Goal: Task Accomplishment & Management: Complete application form

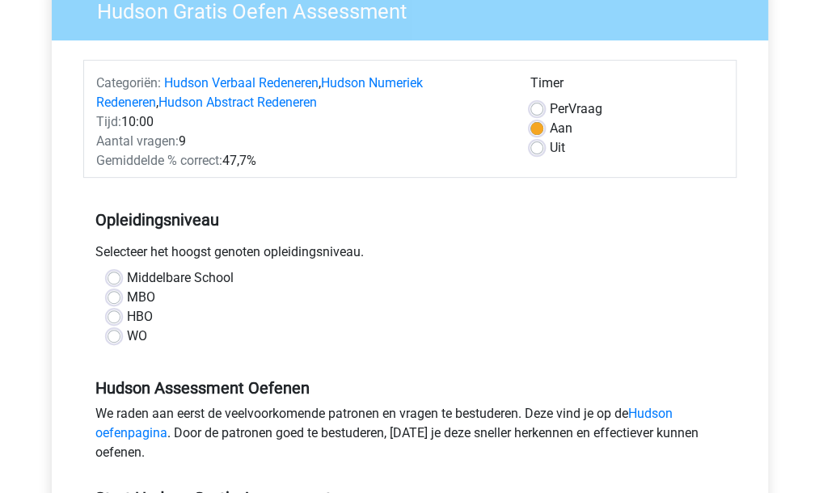
scroll to position [162, 0]
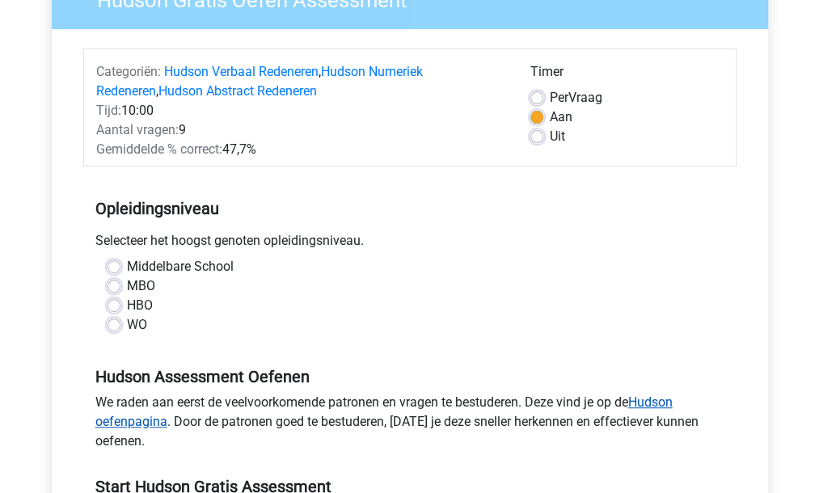
click at [665, 407] on link "Hudson oefenpagina" at bounding box center [383, 412] width 577 height 35
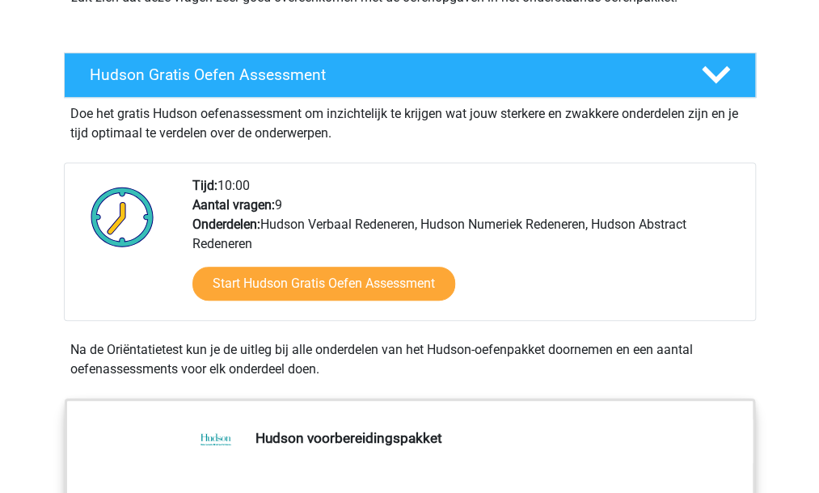
scroll to position [243, 0]
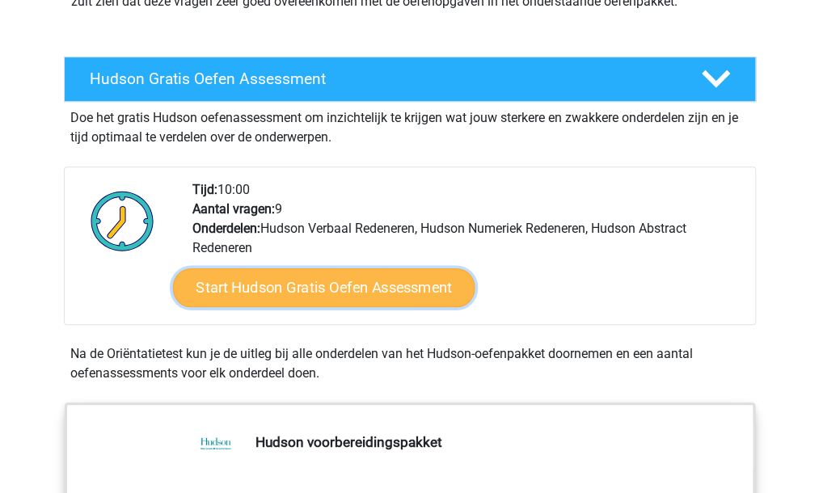
click at [369, 292] on link "Start Hudson Gratis Oefen Assessment" at bounding box center [323, 287] width 302 height 39
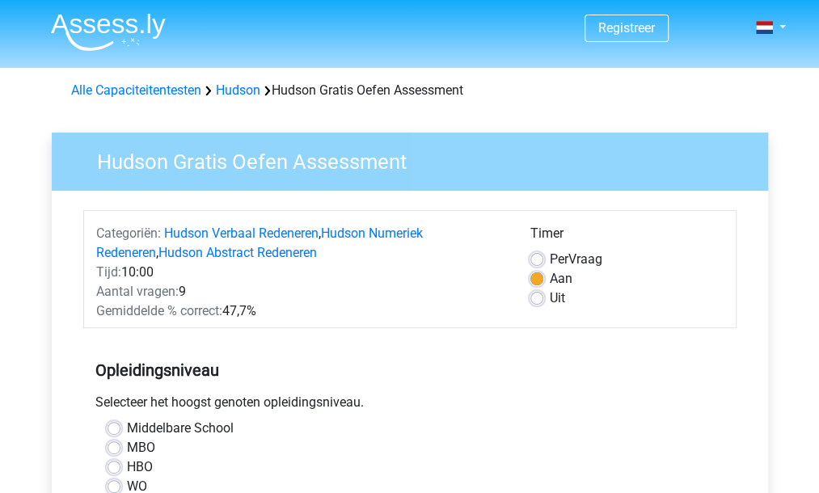
scroll to position [81, 0]
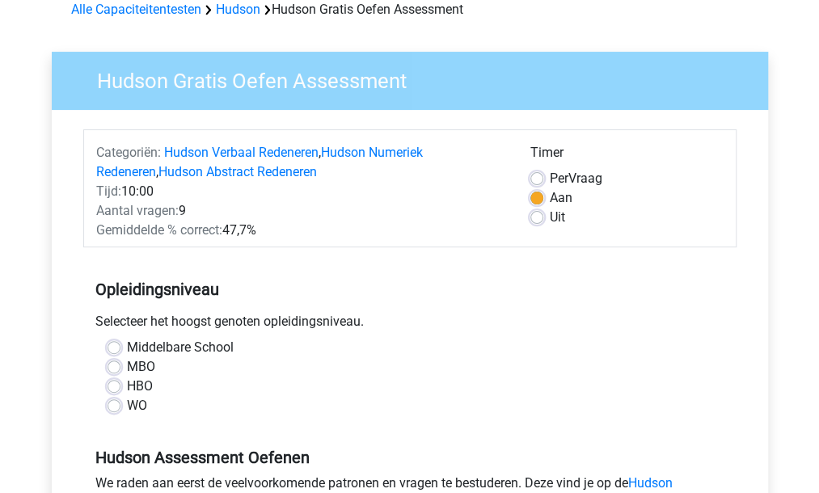
click at [127, 386] on label "HBO" at bounding box center [140, 386] width 26 height 19
click at [113, 386] on input "HBO" at bounding box center [114, 385] width 13 height 16
radio input "true"
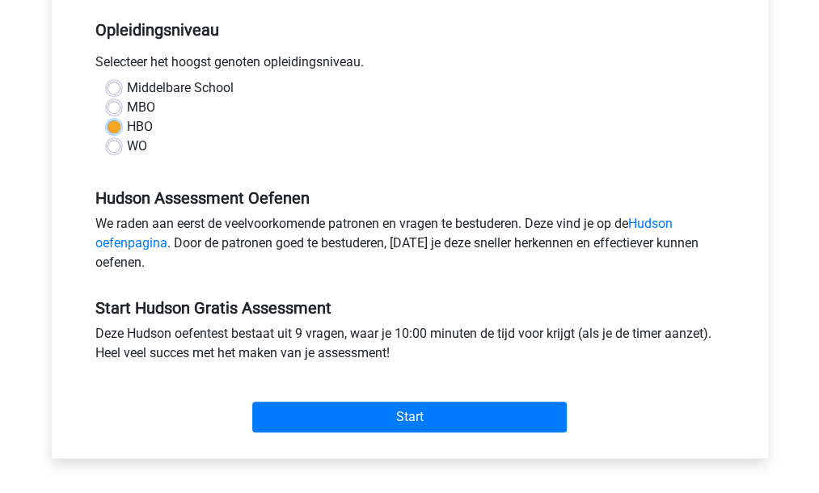
scroll to position [404, 0]
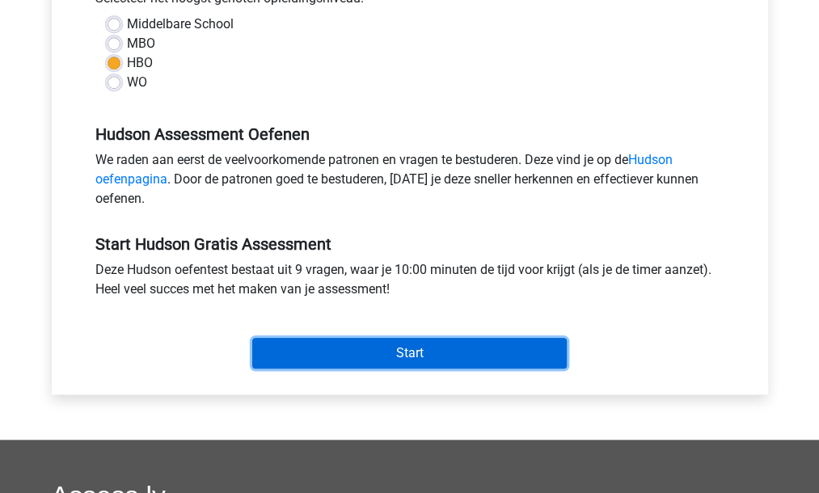
click at [420, 352] on input "Start" at bounding box center [409, 353] width 314 height 31
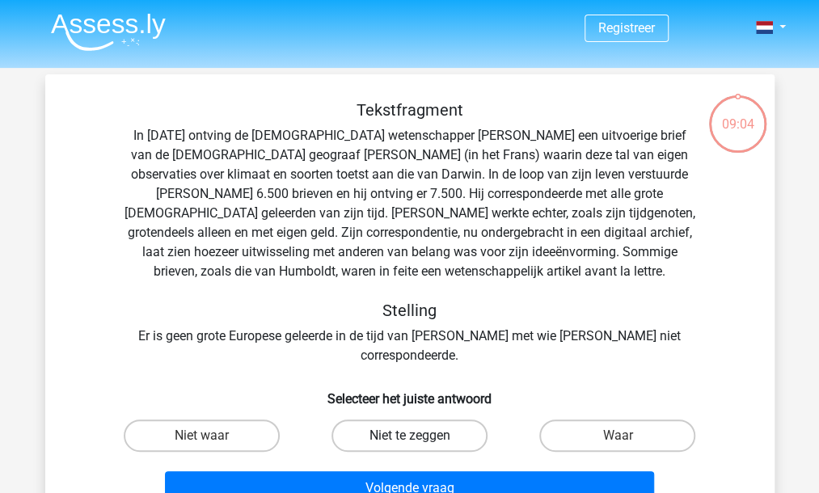
click at [450, 420] on label "Niet te zeggen" at bounding box center [409, 436] width 156 height 32
click at [420, 436] on input "Niet te zeggen" at bounding box center [414, 441] width 11 height 11
radio input "true"
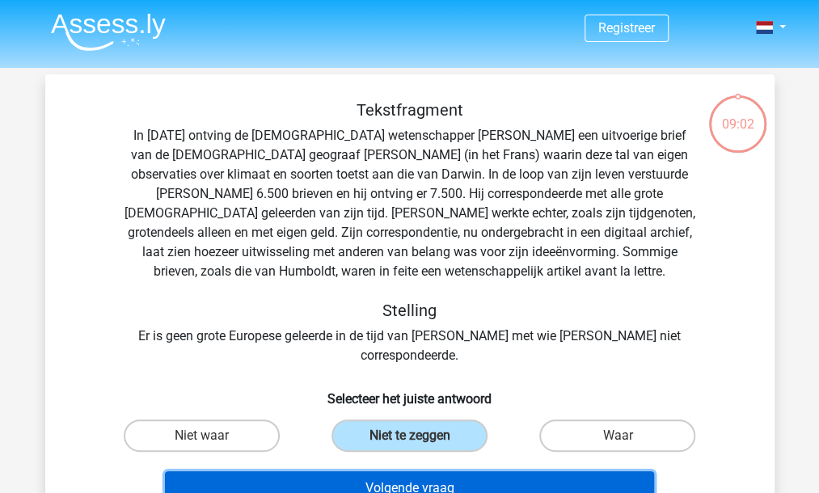
click at [451, 471] on button "Volgende vraag" at bounding box center [409, 488] width 489 height 34
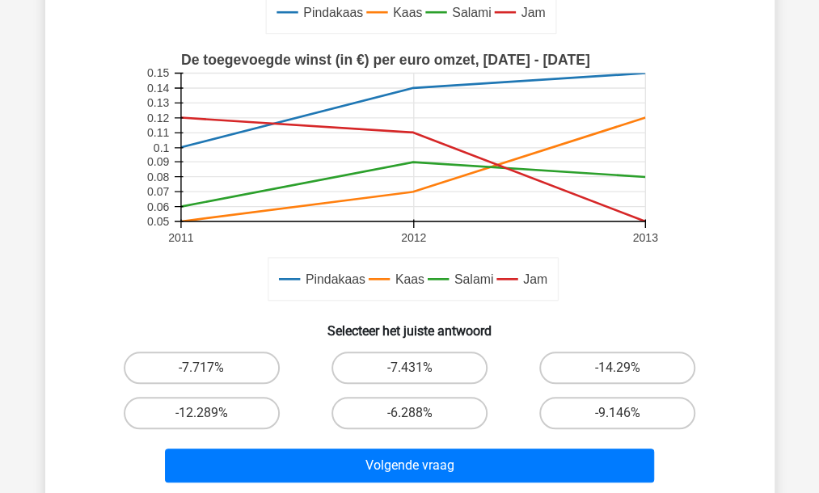
scroll to position [398, 0]
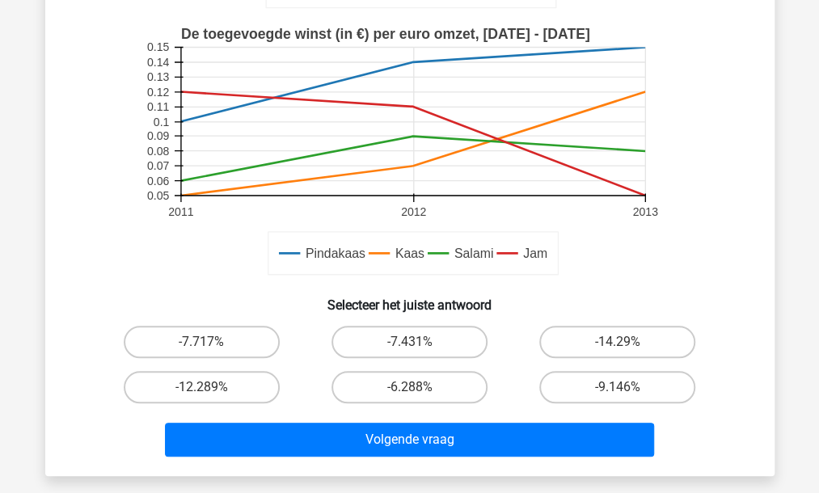
click at [625, 391] on input "-9.146%" at bounding box center [623, 392] width 11 height 11
radio input "true"
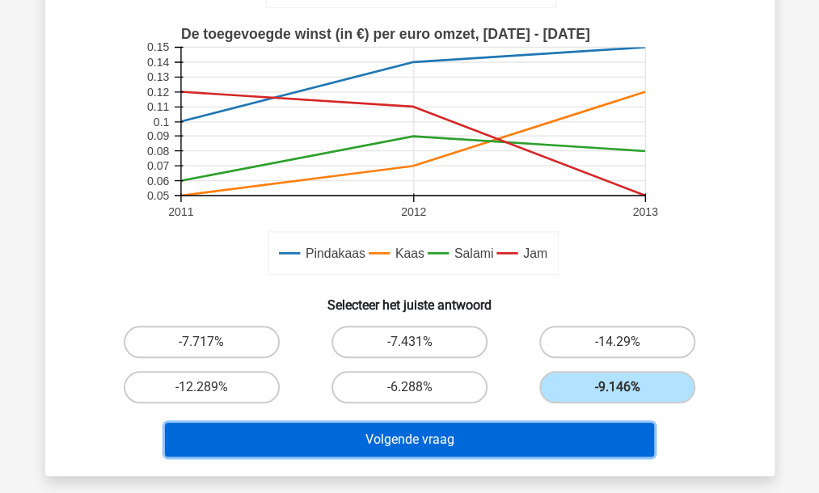
click at [367, 449] on button "Volgende vraag" at bounding box center [409, 440] width 489 height 34
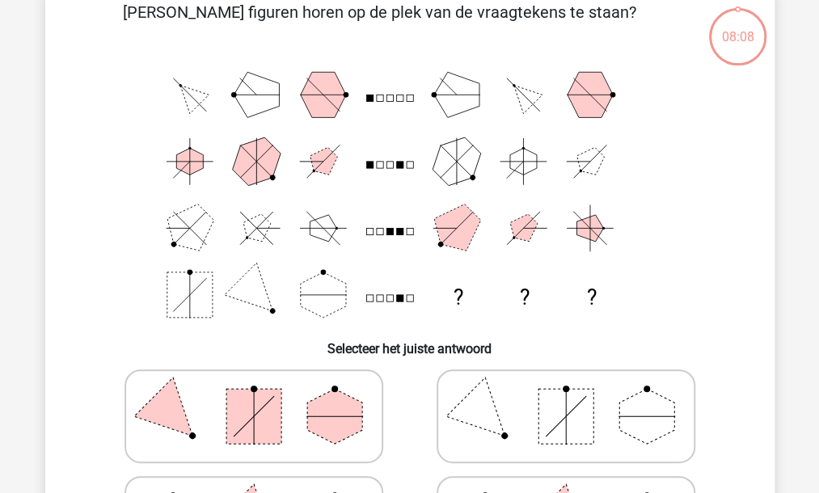
scroll to position [74, 0]
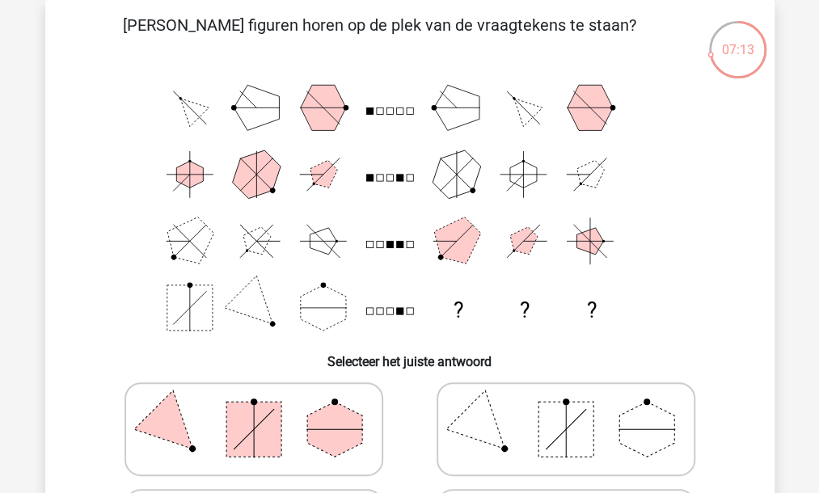
click at [254, 428] on rect at bounding box center [253, 429] width 55 height 55
click at [254, 409] on input "radio" at bounding box center [259, 404] width 11 height 11
radio input "true"
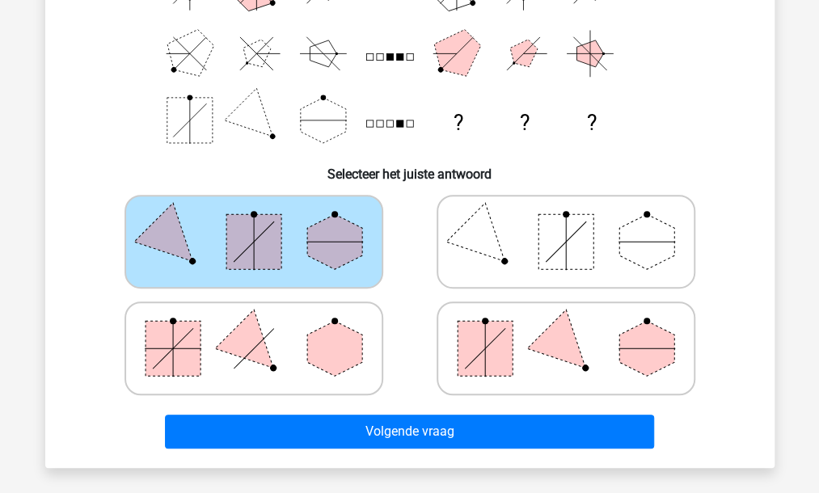
scroll to position [236, 0]
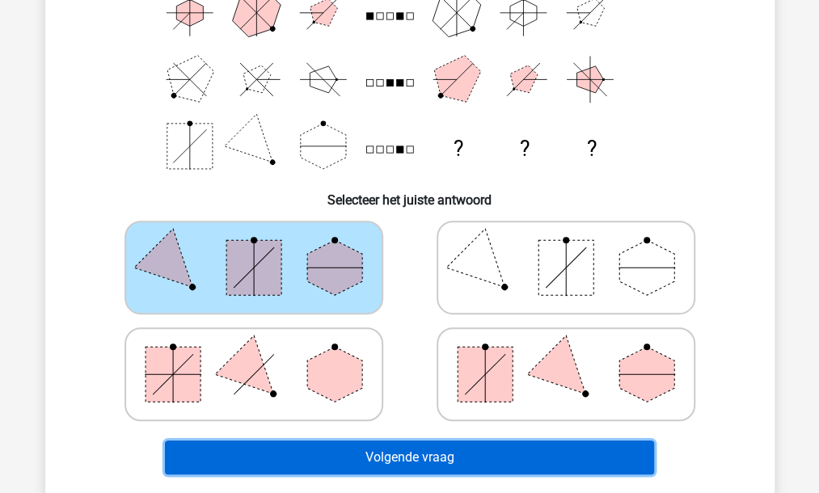
click at [391, 468] on button "Volgende vraag" at bounding box center [409, 458] width 489 height 34
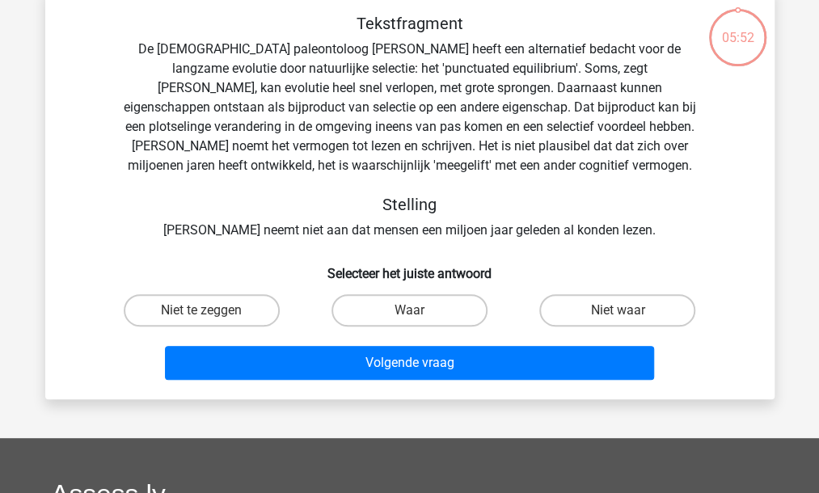
scroll to position [74, 0]
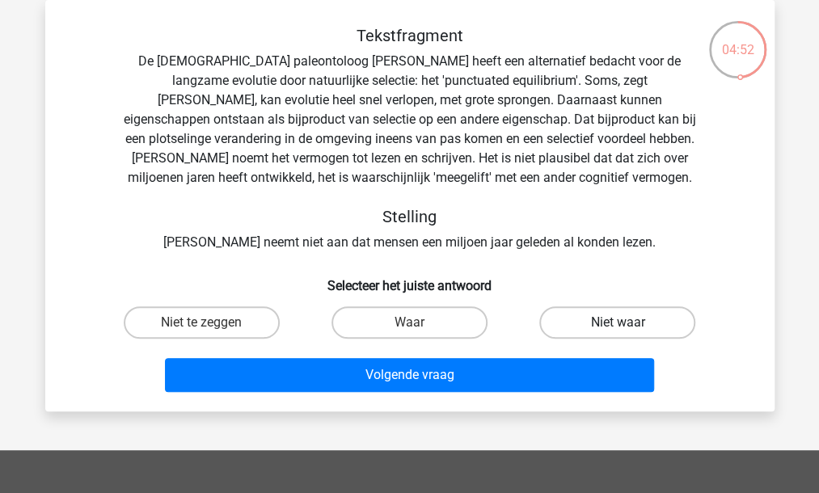
click at [631, 319] on label "Niet waar" at bounding box center [617, 322] width 156 height 32
click at [628, 323] on input "Niet waar" at bounding box center [623, 328] width 11 height 11
radio input "true"
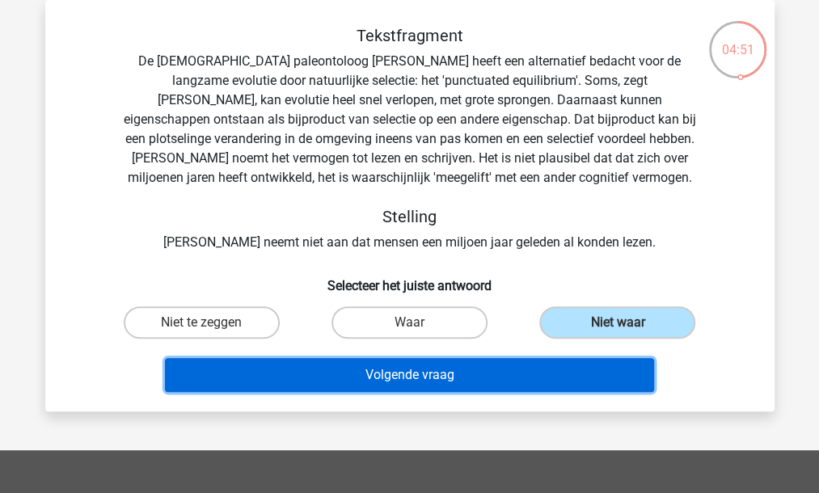
click at [481, 378] on button "Volgende vraag" at bounding box center [409, 375] width 489 height 34
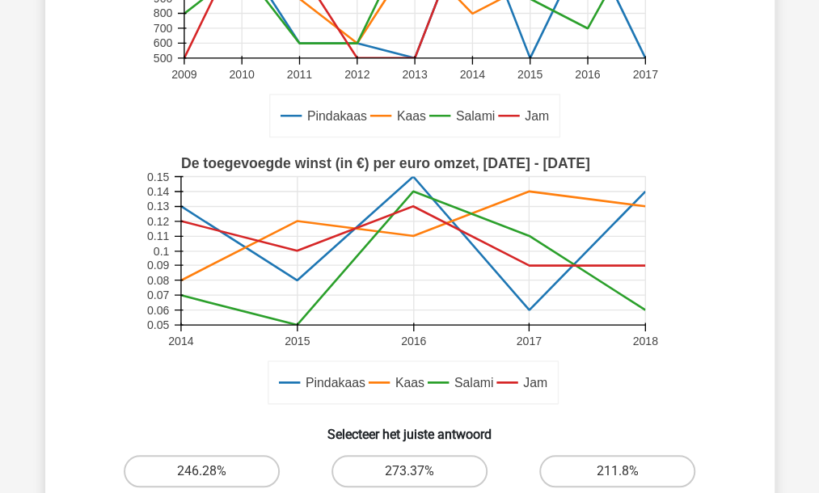
scroll to position [404, 0]
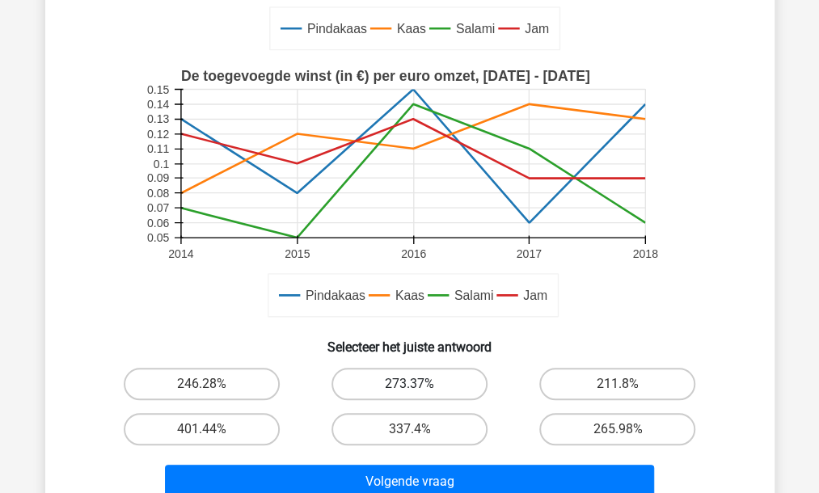
click at [422, 384] on label "273.37%" at bounding box center [409, 384] width 156 height 32
click at [420, 384] on input "273.37%" at bounding box center [414, 389] width 11 height 11
radio input "true"
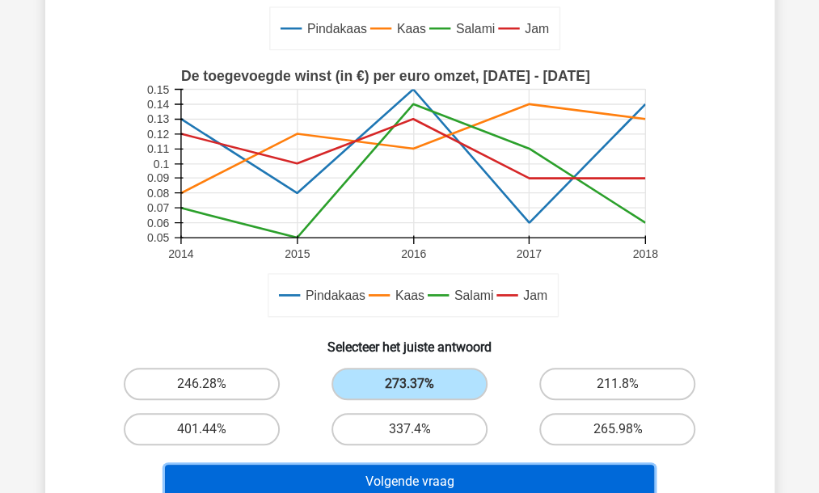
click at [449, 475] on button "Volgende vraag" at bounding box center [409, 482] width 489 height 34
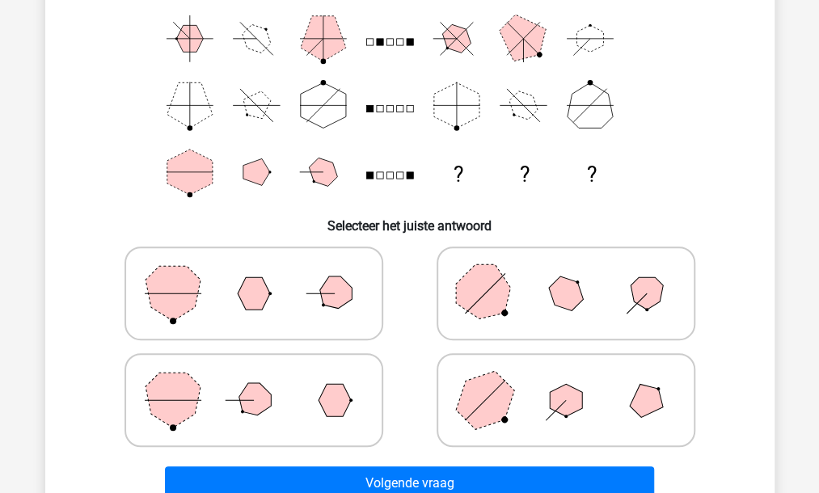
scroll to position [236, 0]
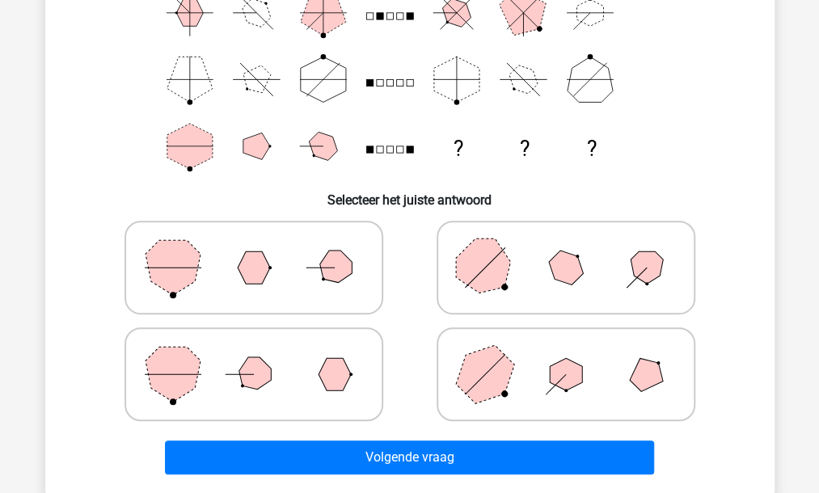
click at [571, 380] on polygon at bounding box center [566, 374] width 32 height 32
click at [571, 354] on input "radio" at bounding box center [571, 349] width 11 height 11
radio input "true"
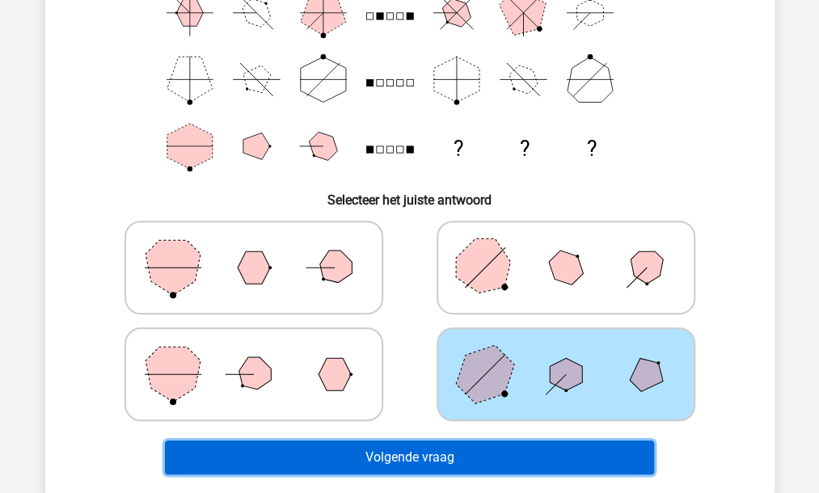
click at [454, 462] on button "Volgende vraag" at bounding box center [409, 458] width 489 height 34
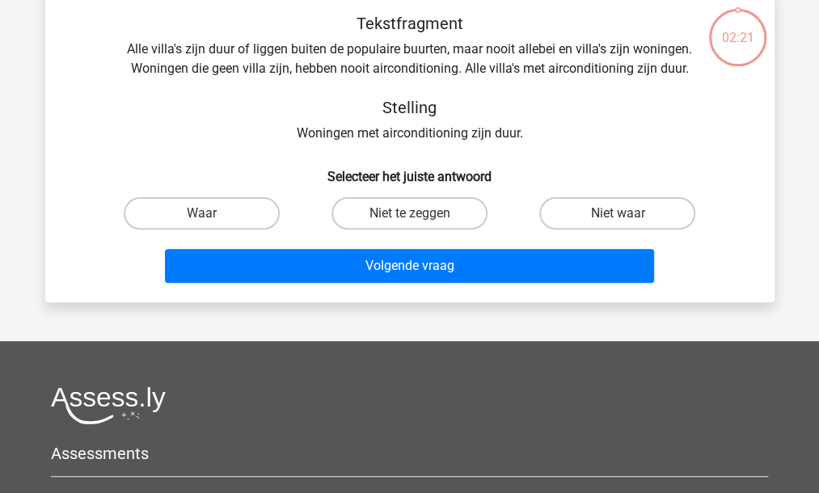
scroll to position [74, 0]
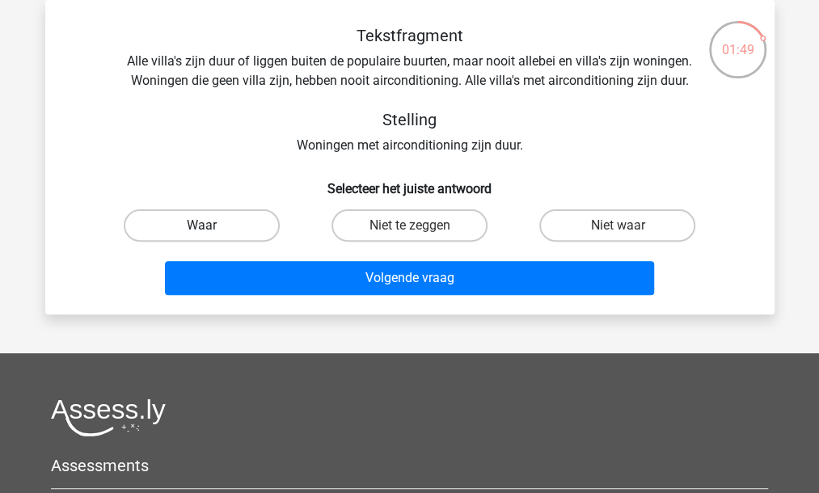
click at [222, 217] on label "Waar" at bounding box center [202, 225] width 156 height 32
click at [212, 226] on input "Waar" at bounding box center [206, 231] width 11 height 11
radio input "true"
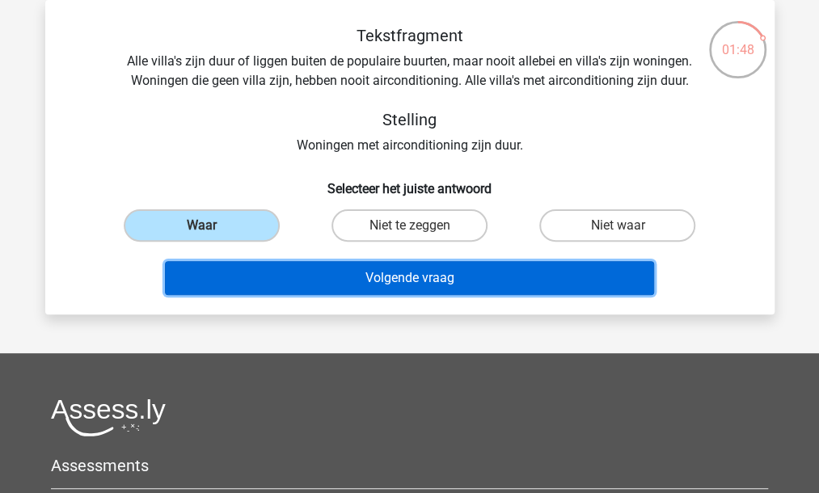
click at [391, 277] on button "Volgende vraag" at bounding box center [409, 278] width 489 height 34
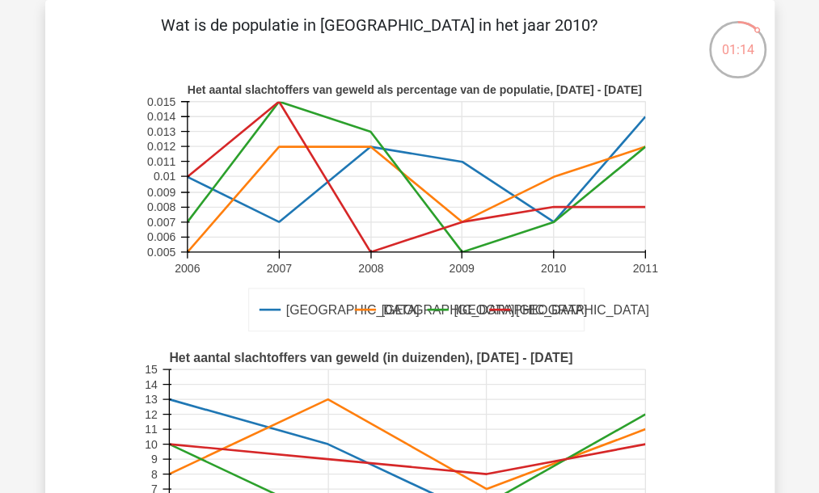
click at [553, 174] on icon at bounding box center [553, 177] width 0 height 150
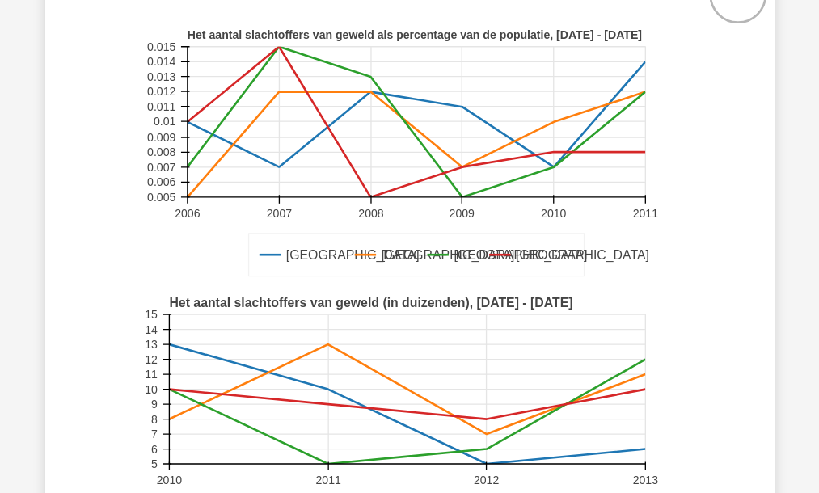
scroll to position [155, 0]
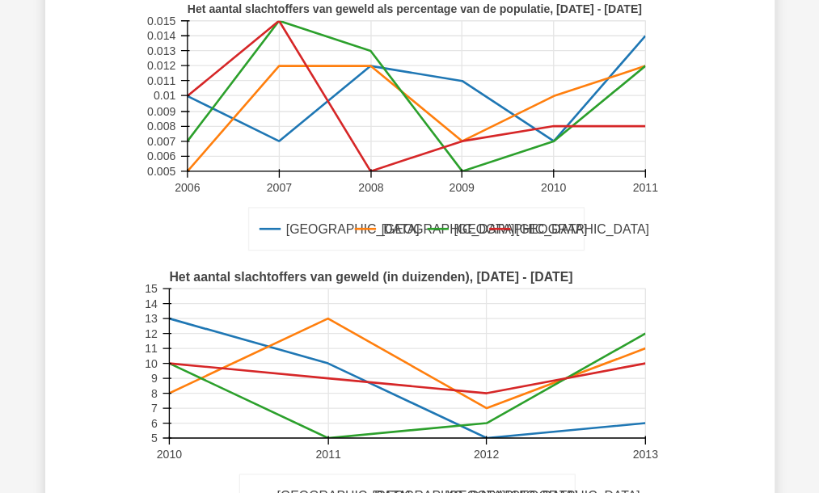
click at [486, 407] on icon at bounding box center [486, 364] width 0 height 150
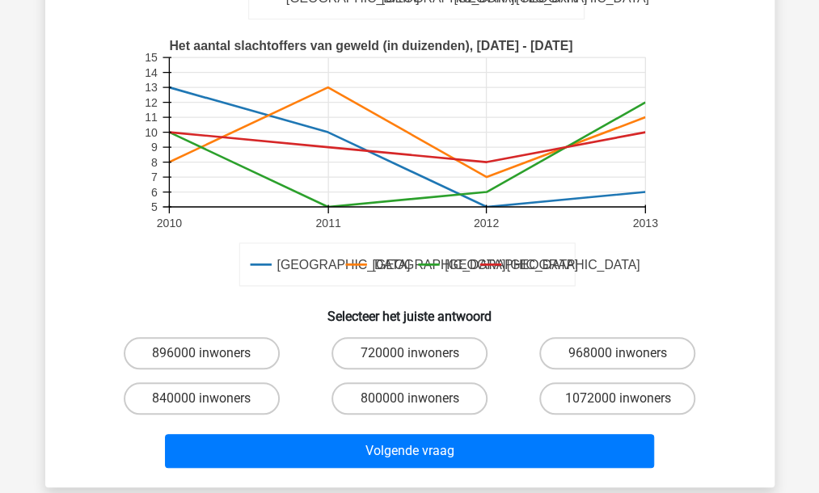
scroll to position [398, 0]
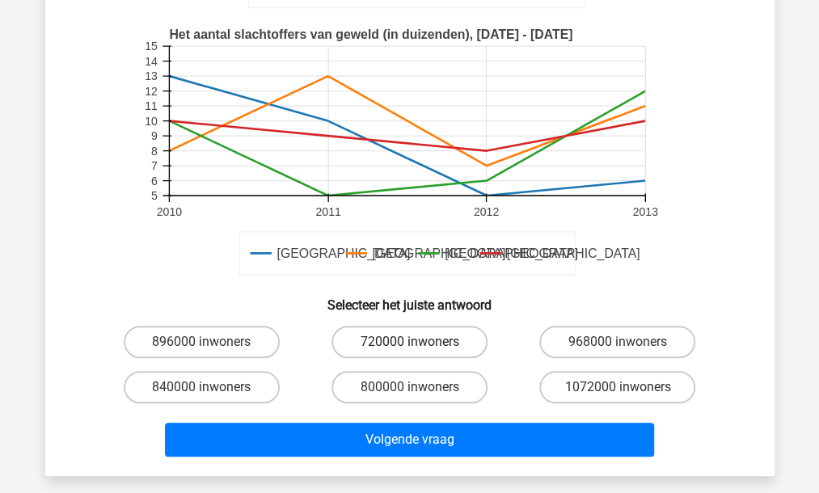
click at [430, 341] on label "720000 inwoners" at bounding box center [409, 342] width 156 height 32
click at [420, 342] on input "720000 inwoners" at bounding box center [414, 347] width 11 height 11
radio input "true"
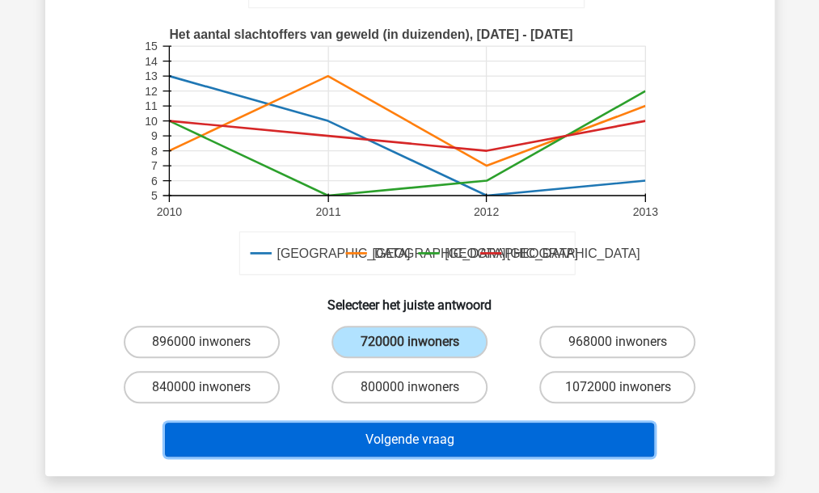
click at [440, 440] on button "Volgende vraag" at bounding box center [409, 440] width 489 height 34
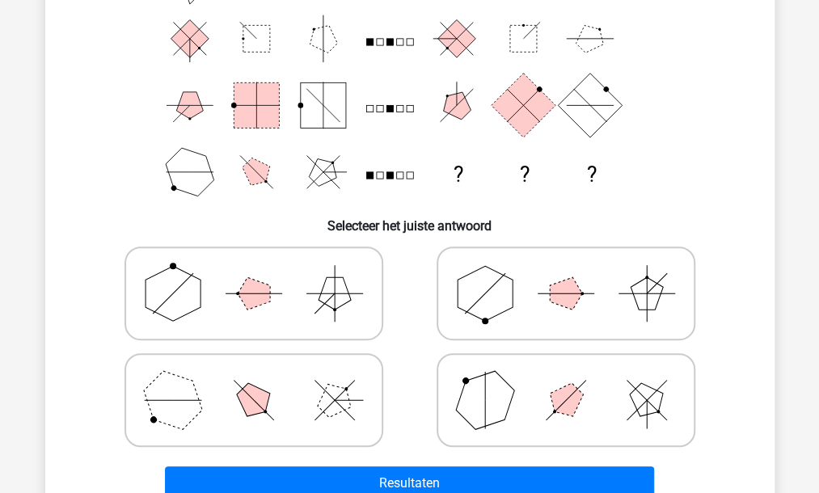
scroll to position [236, 0]
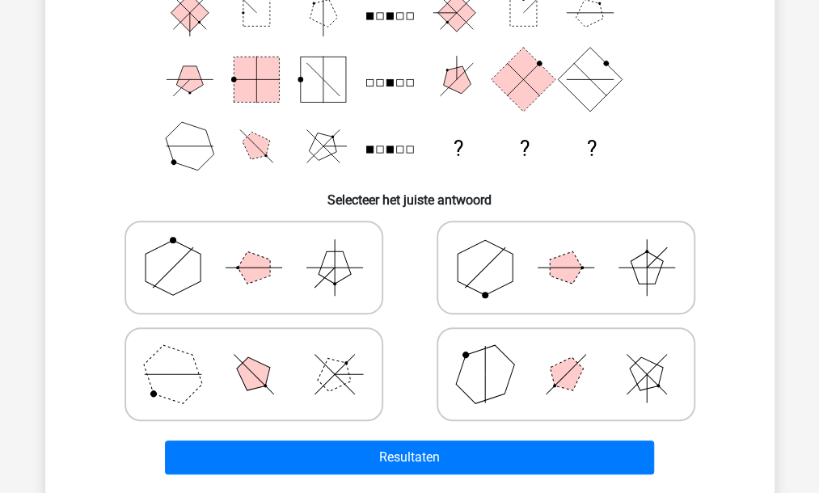
click at [254, 263] on polygon at bounding box center [254, 267] width 32 height 32
click at [254, 247] on input "radio" at bounding box center [259, 242] width 11 height 11
radio input "true"
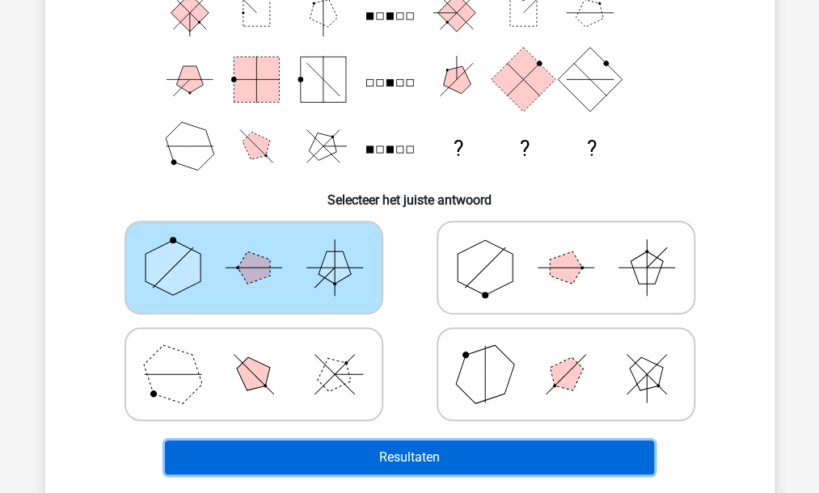
click at [398, 458] on button "Resultaten" at bounding box center [409, 458] width 489 height 34
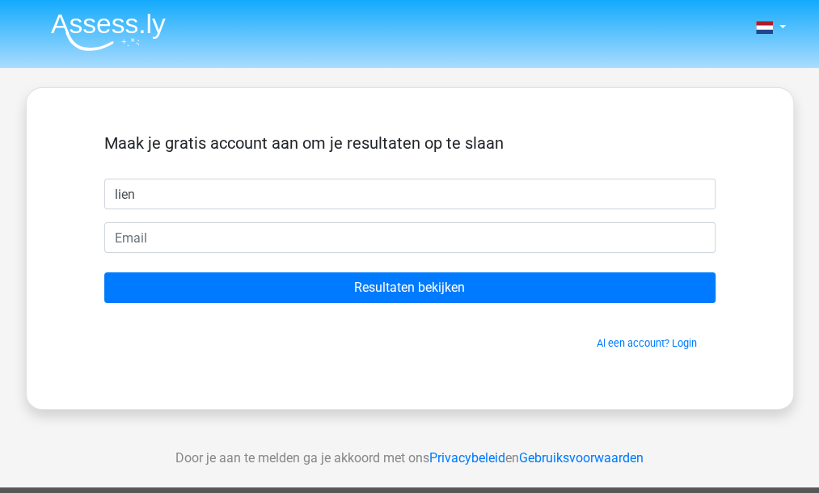
type input "lien"
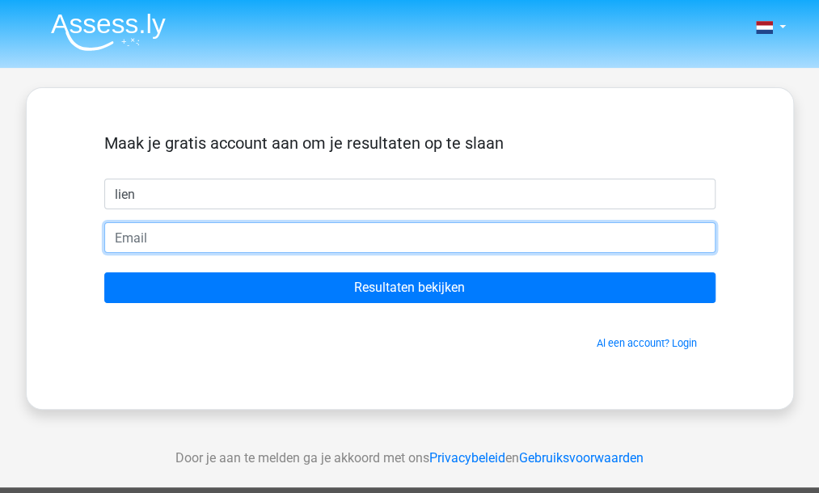
click at [173, 230] on input "email" at bounding box center [409, 237] width 611 height 31
type input "lien.naessens@police.belgium.eu"
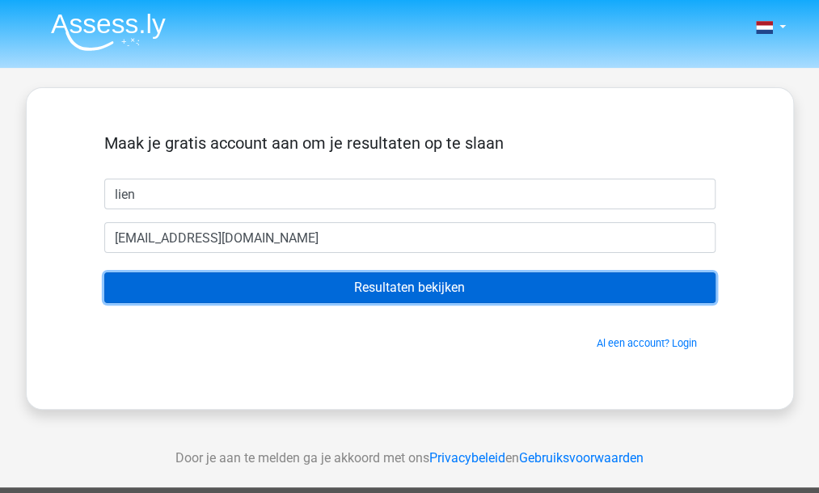
click at [415, 282] on input "Resultaten bekijken" at bounding box center [409, 287] width 611 height 31
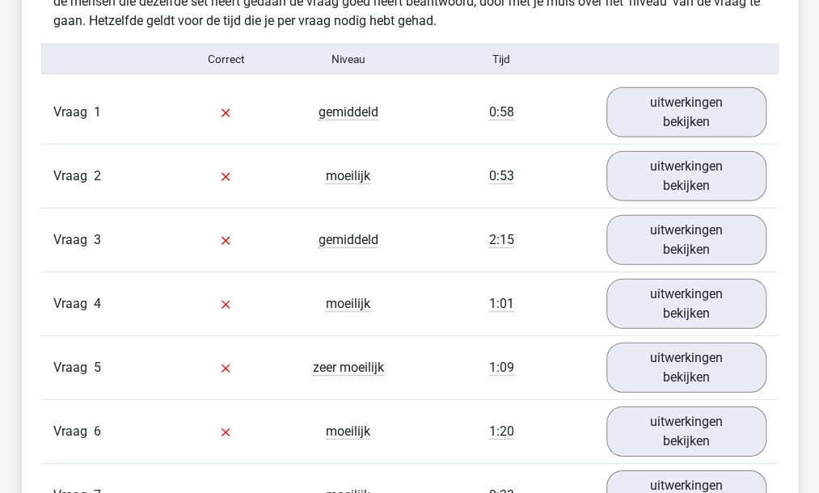
scroll to position [1536, 0]
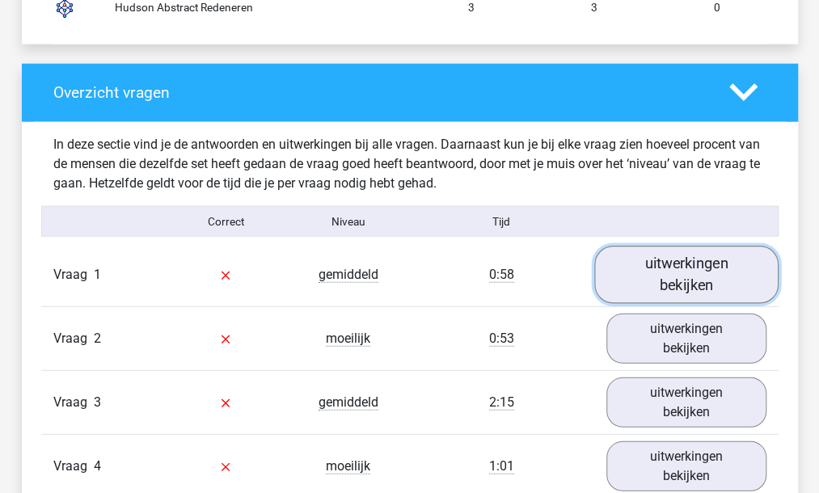
click at [694, 247] on link "uitwerkingen bekijken" at bounding box center [686, 274] width 184 height 57
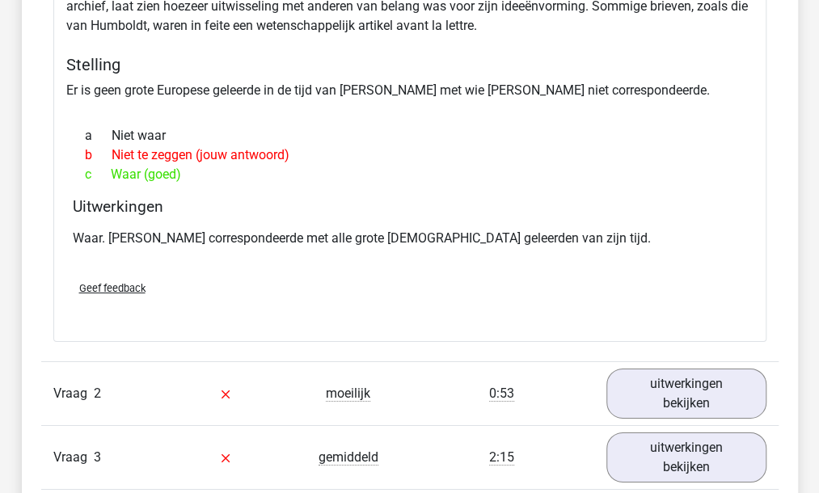
scroll to position [2021, 0]
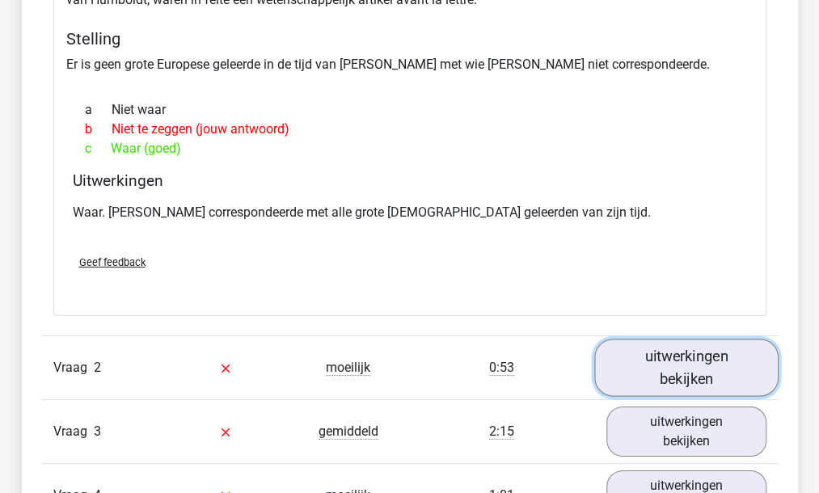
click at [705, 355] on link "uitwerkingen bekijken" at bounding box center [686, 368] width 184 height 57
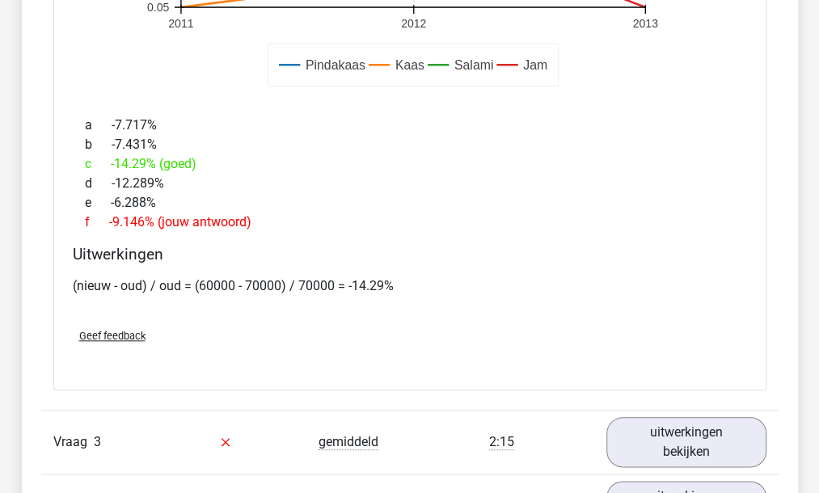
scroll to position [2991, 0]
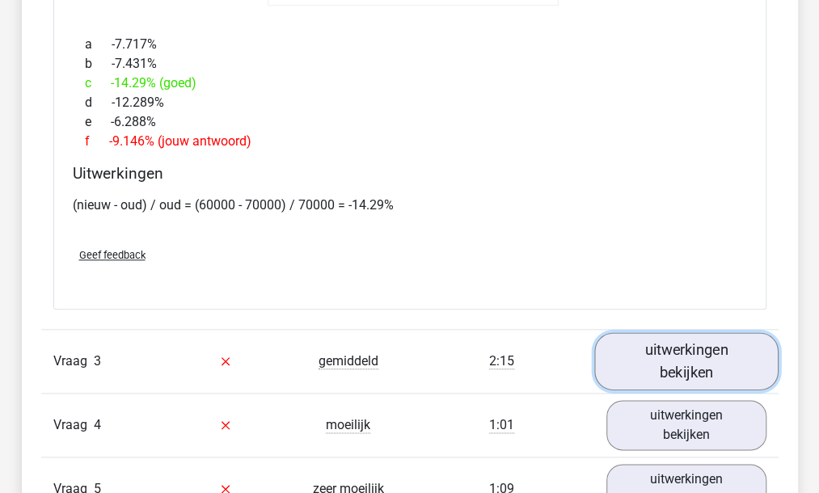
click at [665, 342] on link "uitwerkingen bekijken" at bounding box center [686, 360] width 184 height 57
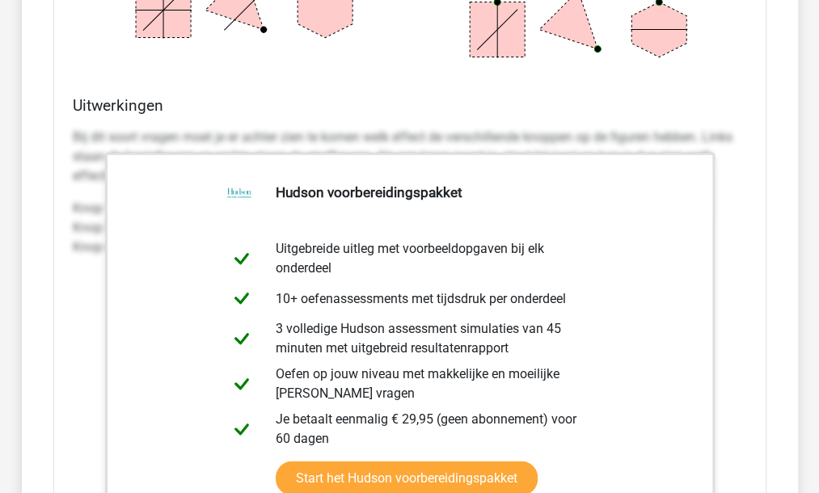
scroll to position [3961, 0]
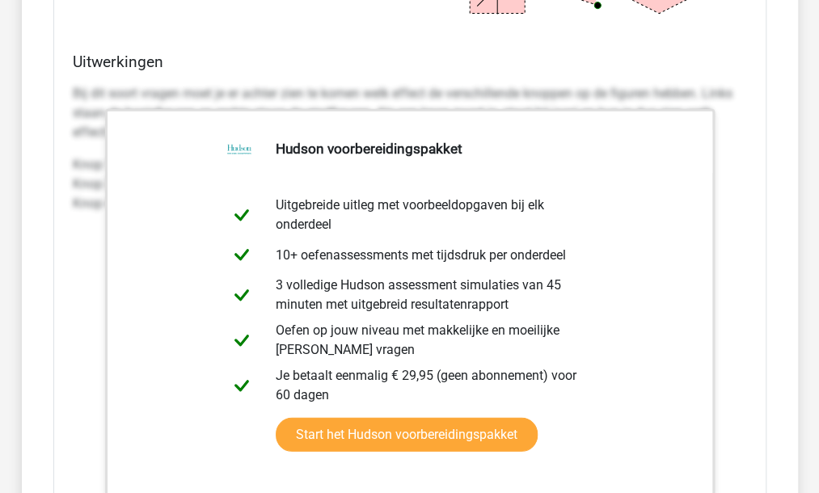
click at [556, 32] on div "Welke figuren horen op de plek van de vraagtekens te staan? ? ? ? a jouw antwoo…" at bounding box center [409, 39] width 713 height 1195
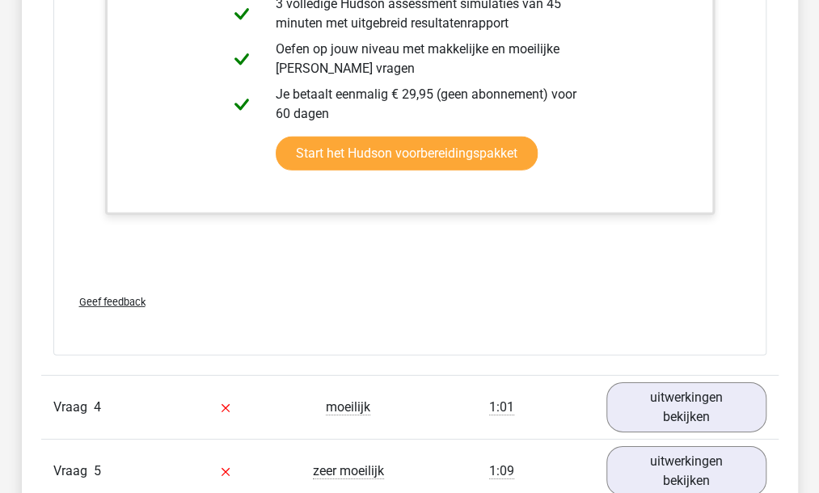
scroll to position [4446, 0]
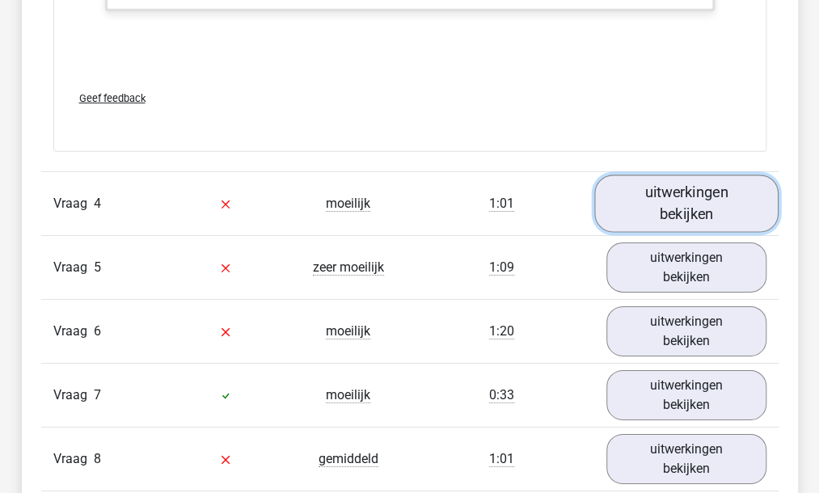
click at [687, 175] on link "uitwerkingen bekijken" at bounding box center [686, 203] width 184 height 57
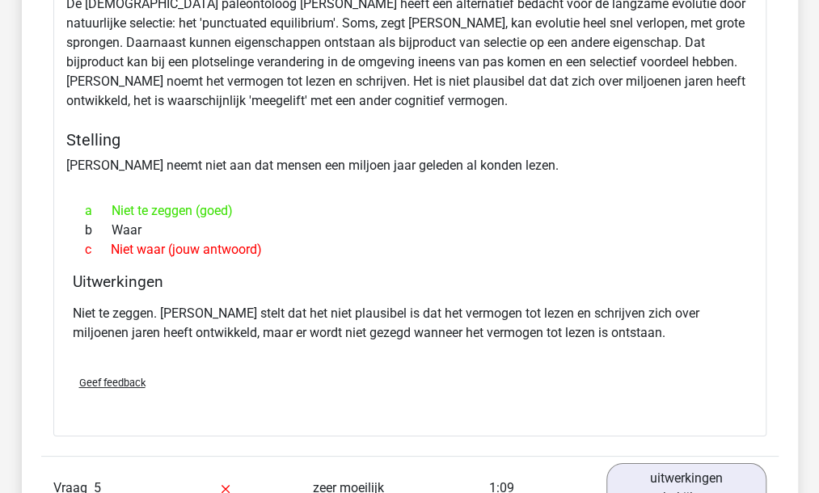
scroll to position [4851, 0]
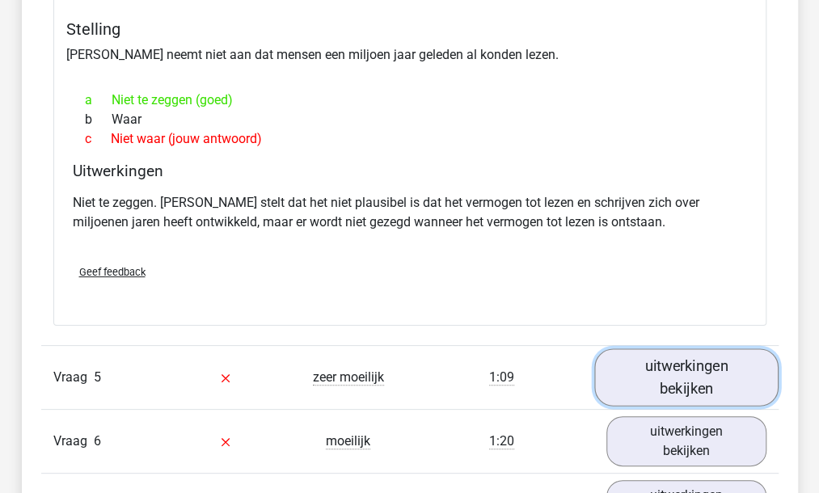
click at [653, 348] on link "uitwerkingen bekijken" at bounding box center [686, 376] width 184 height 57
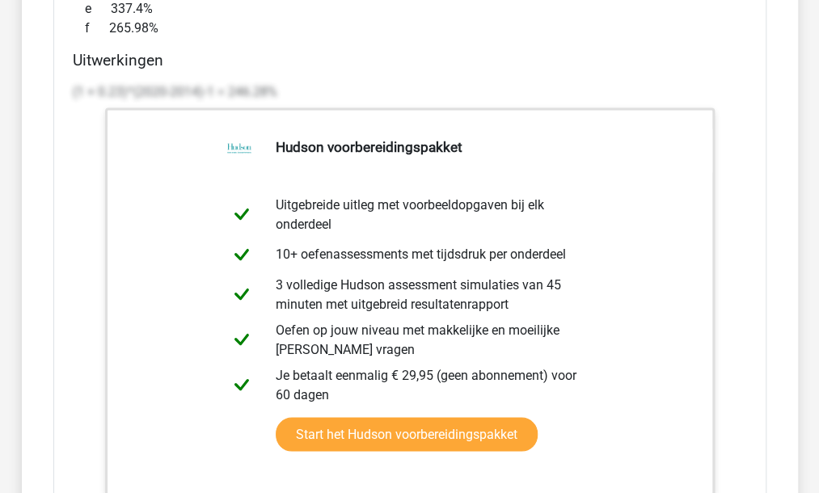
scroll to position [6387, 0]
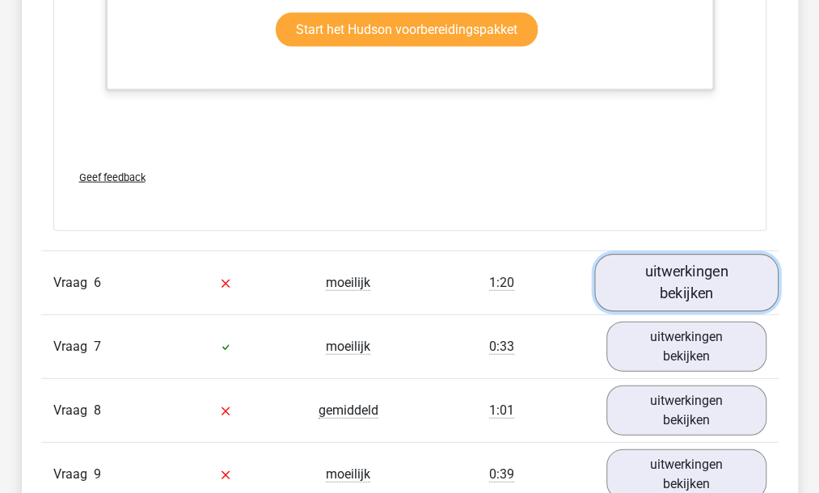
click at [688, 272] on link "uitwerkingen bekijken" at bounding box center [686, 283] width 184 height 57
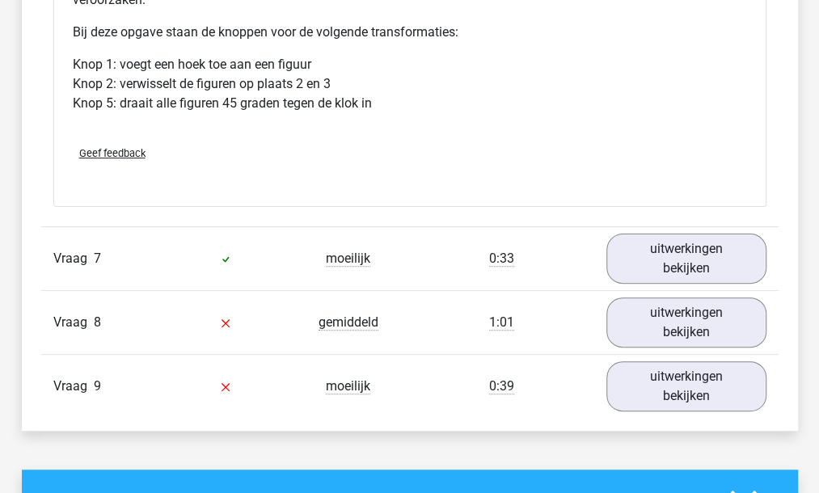
scroll to position [7438, 0]
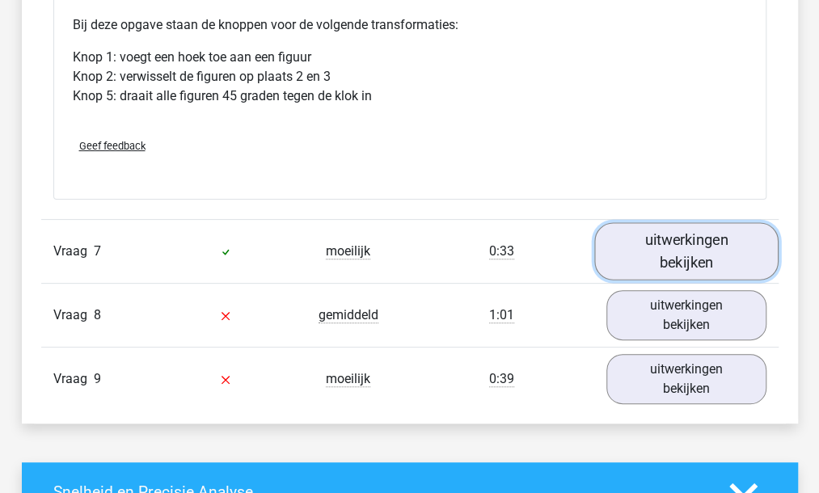
click at [691, 229] on link "uitwerkingen bekijken" at bounding box center [686, 251] width 184 height 57
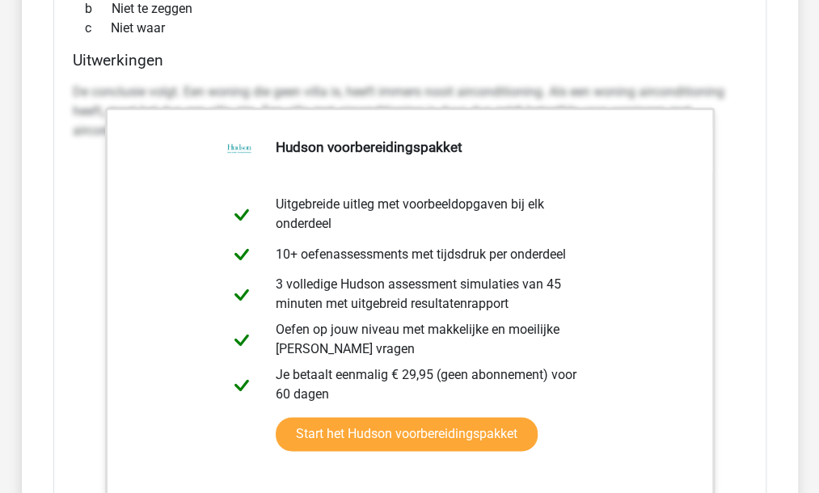
scroll to position [8246, 0]
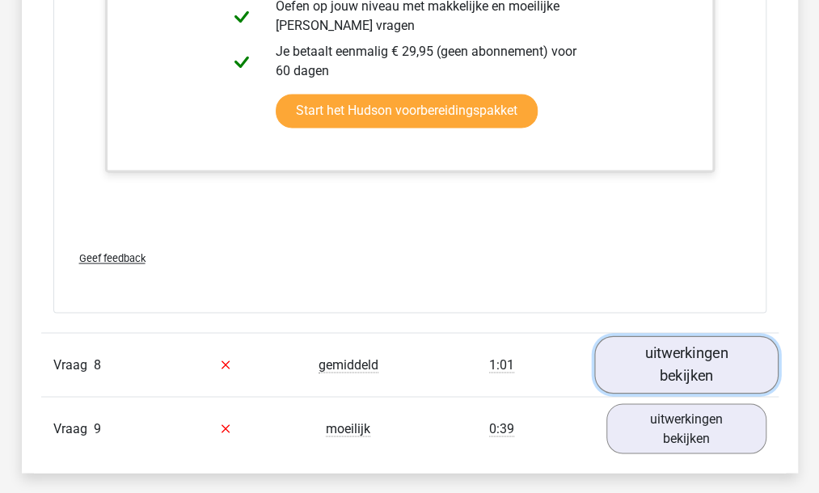
click at [684, 336] on link "uitwerkingen bekijken" at bounding box center [686, 364] width 184 height 57
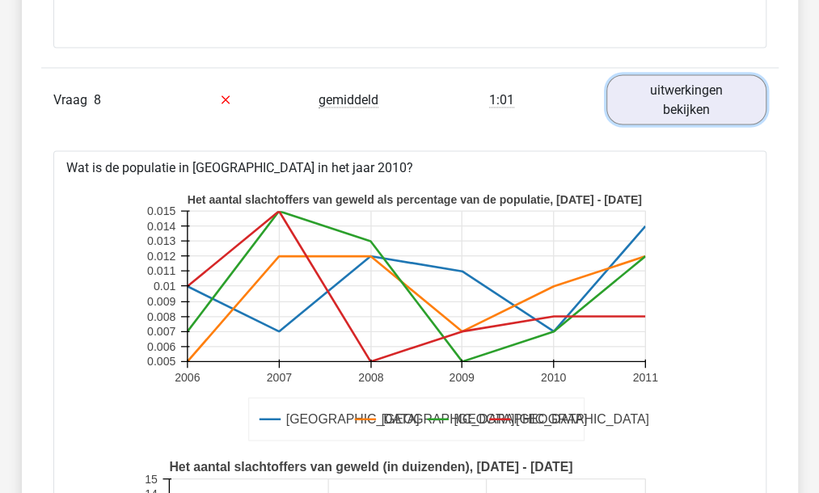
scroll to position [8489, 0]
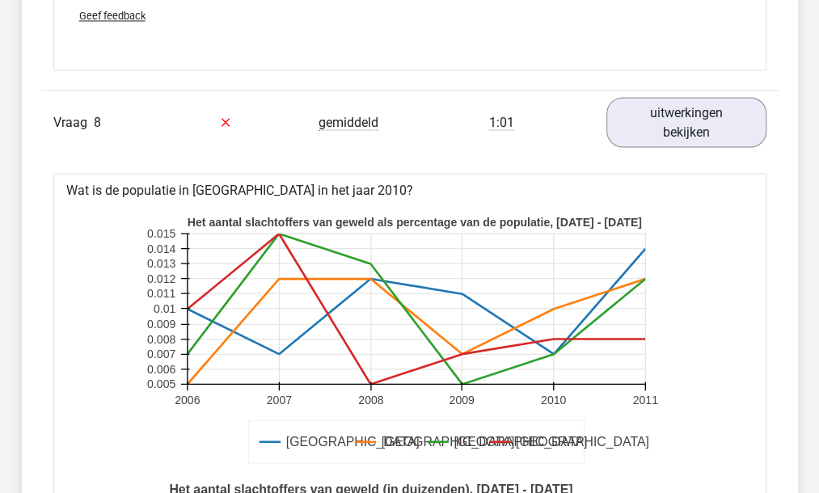
click at [549, 308] on icon at bounding box center [416, 308] width 458 height 0
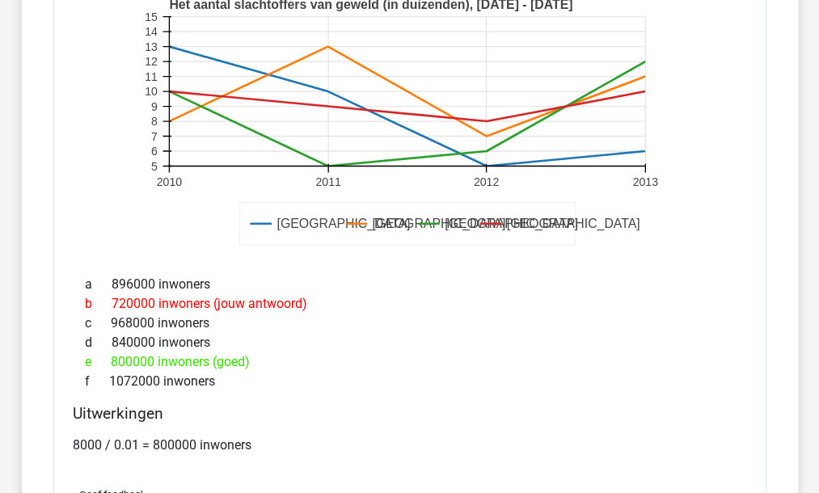
scroll to position [8974, 0]
click at [168, 98] on rect at bounding box center [410, 121] width 534 height 267
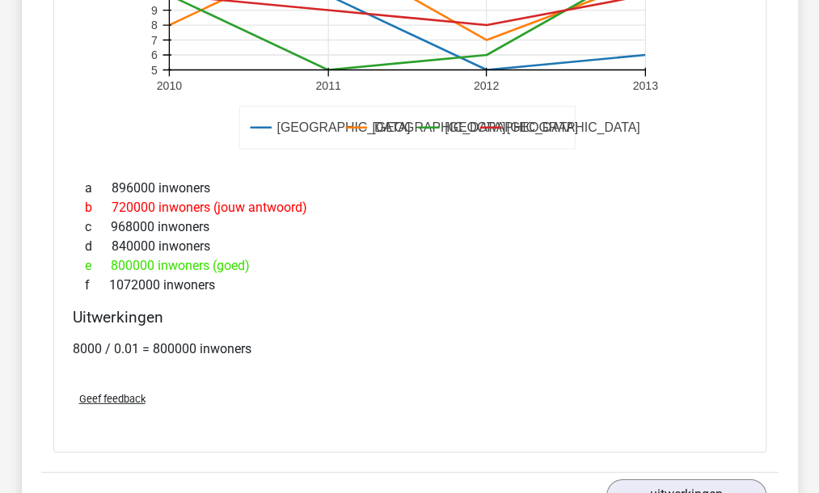
scroll to position [9216, 0]
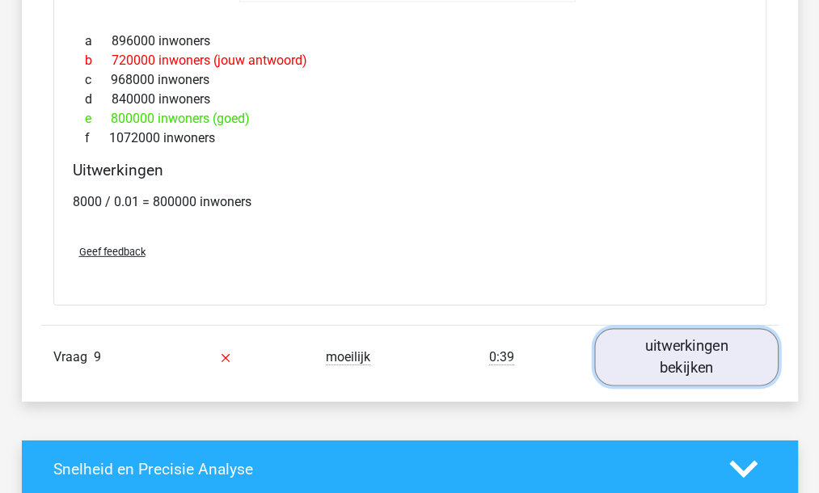
click at [697, 356] on link "uitwerkingen bekijken" at bounding box center [686, 356] width 184 height 57
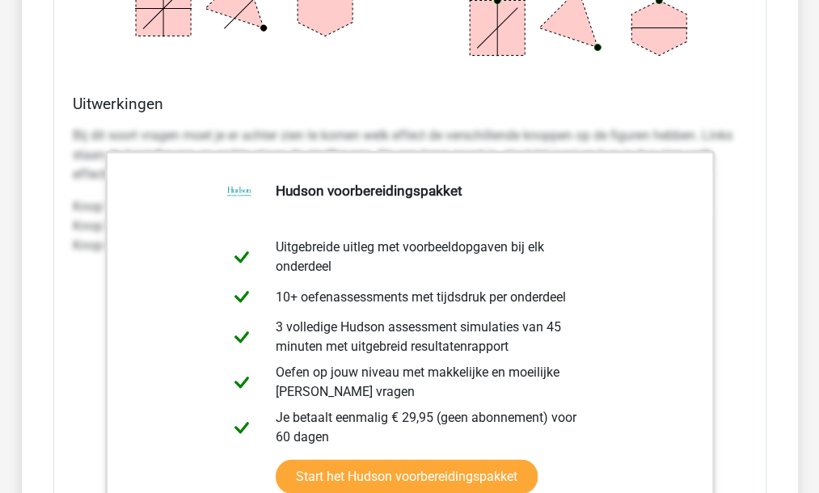
scroll to position [3719, 0]
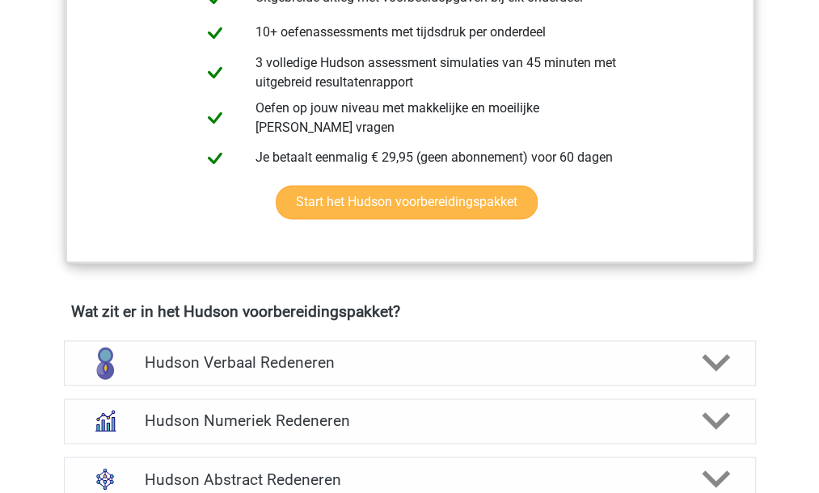
scroll to position [889, 0]
